Goal: Task Accomplishment & Management: Complete application form

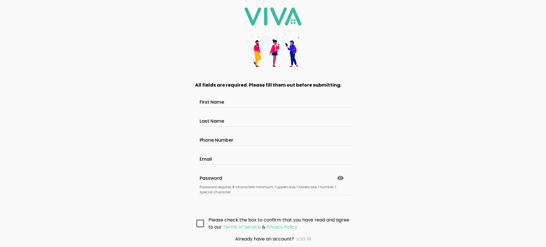
click at [273, 201] on main "All fields are required. Please fill them out before submitting. First Name Las…" at bounding box center [273, 152] width 171 height 157
